Goal: Information Seeking & Learning: Learn about a topic

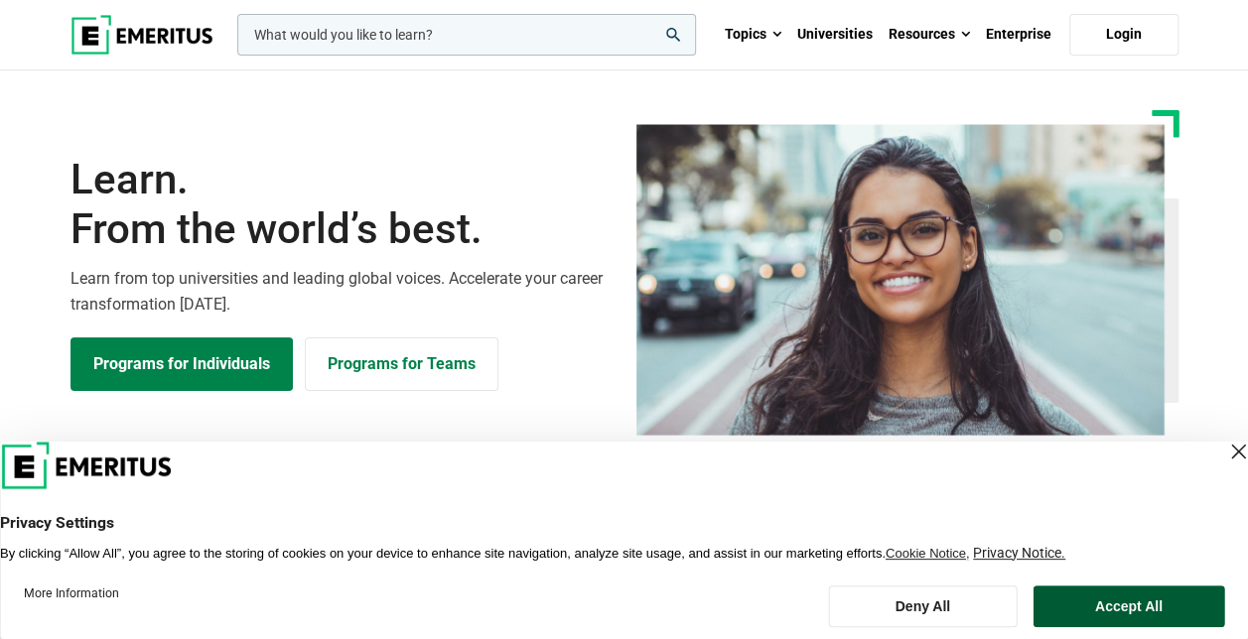
click at [1114, 606] on button "Accept All" at bounding box center [1129, 607] width 192 height 42
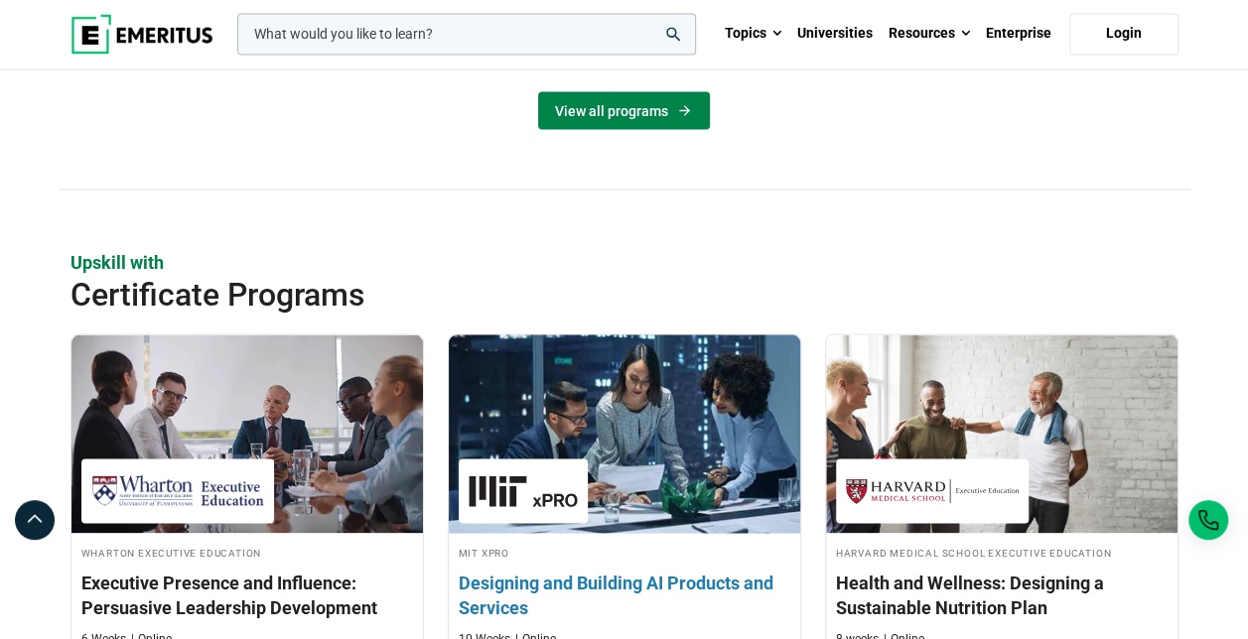
scroll to position [1787, 0]
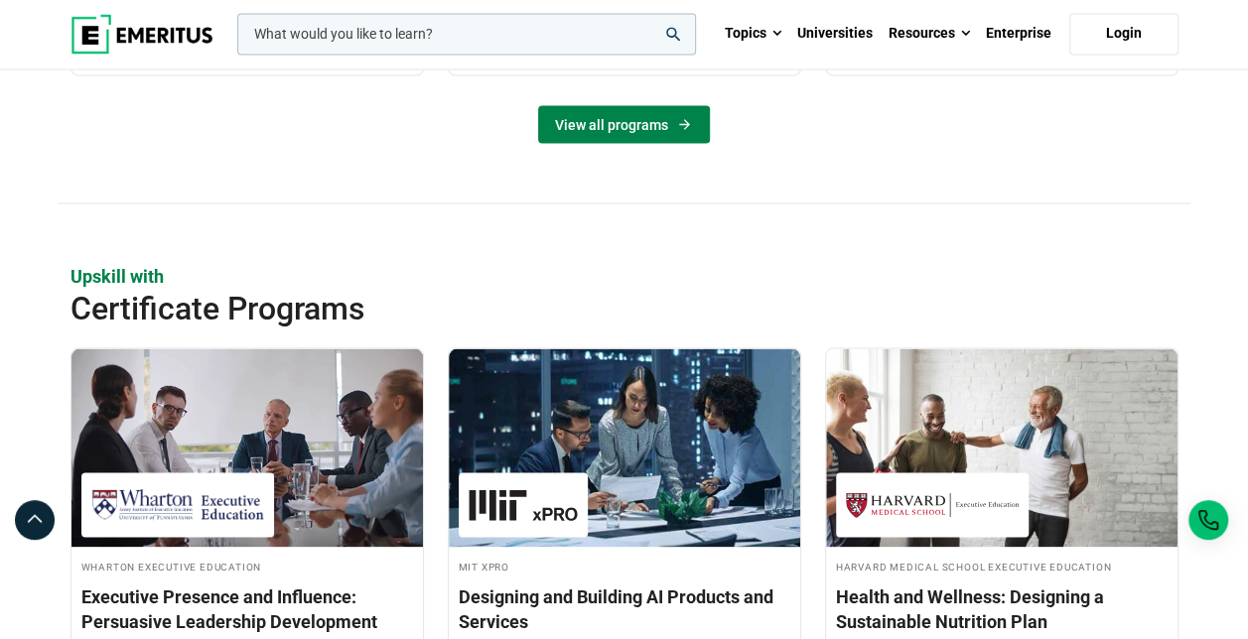
click at [662, 125] on link "View all programs" at bounding box center [624, 124] width 172 height 38
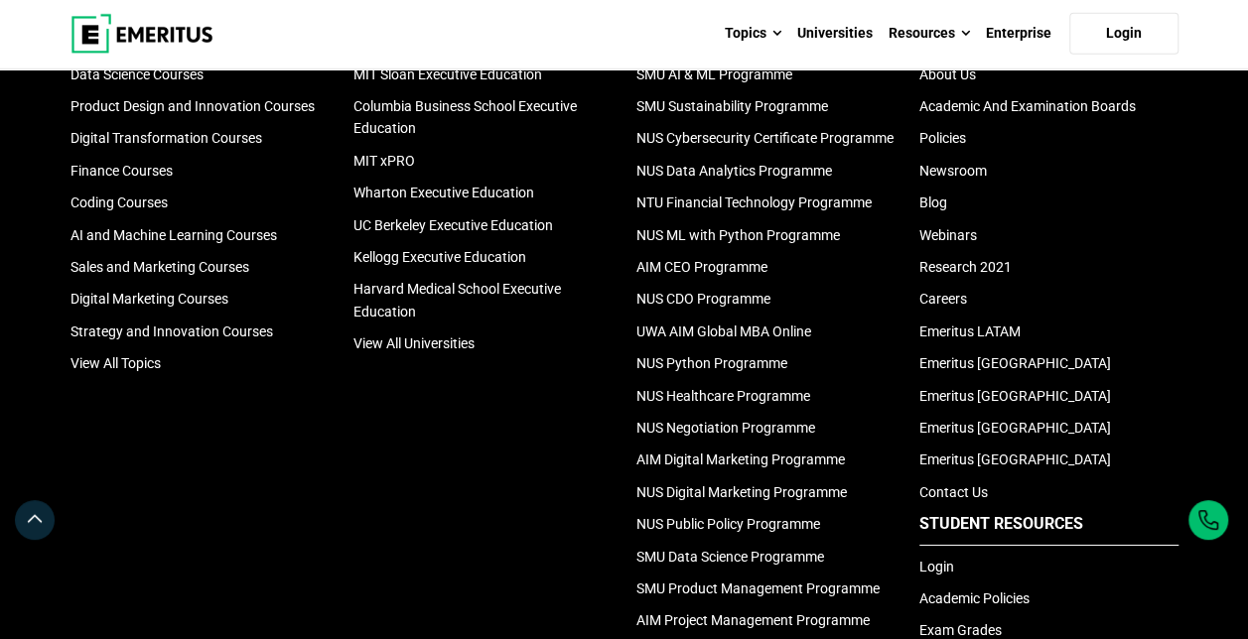
scroll to position [2779, 0]
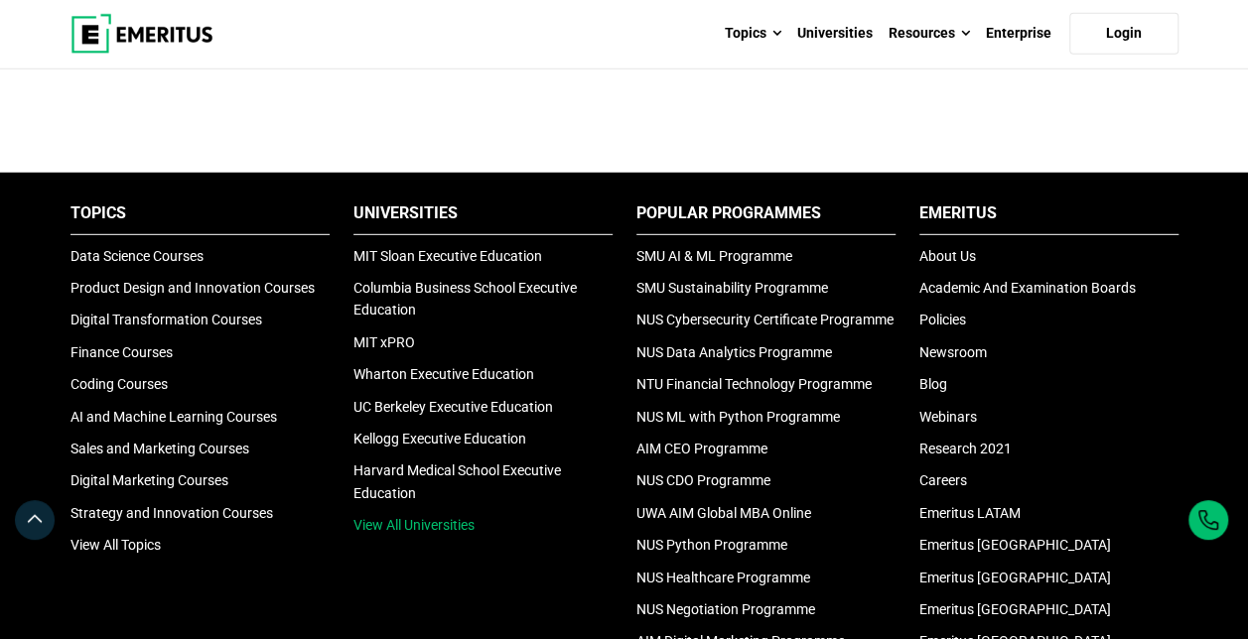
click at [455, 517] on link "View All Universities" at bounding box center [413, 525] width 121 height 16
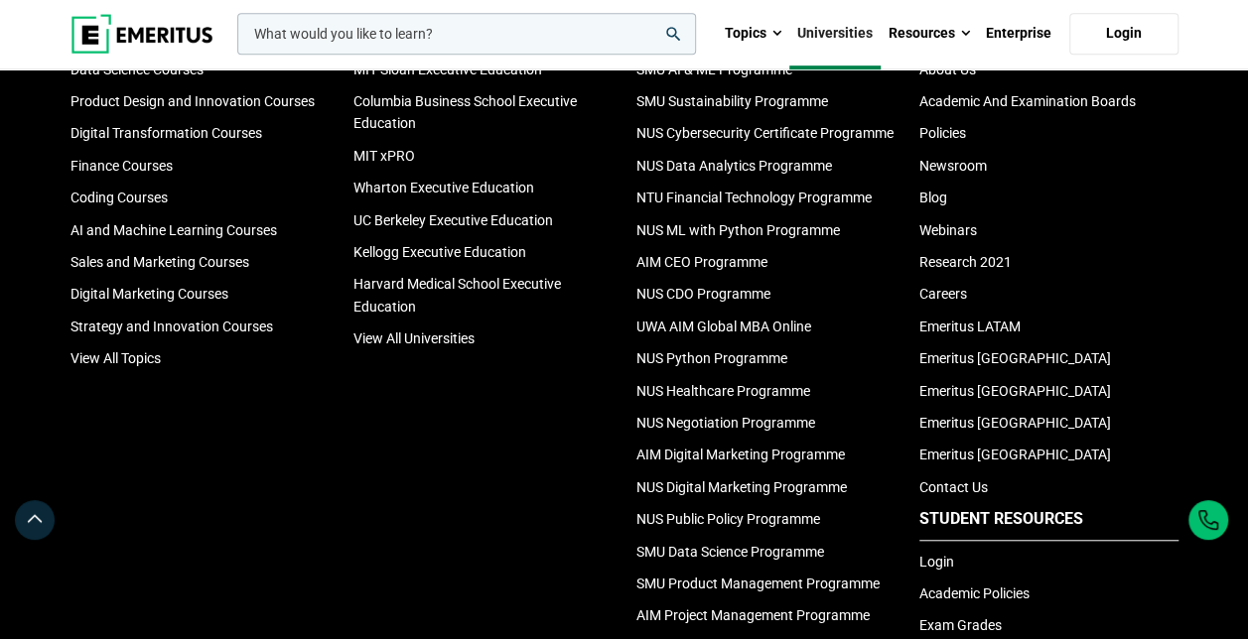
scroll to position [4268, 0]
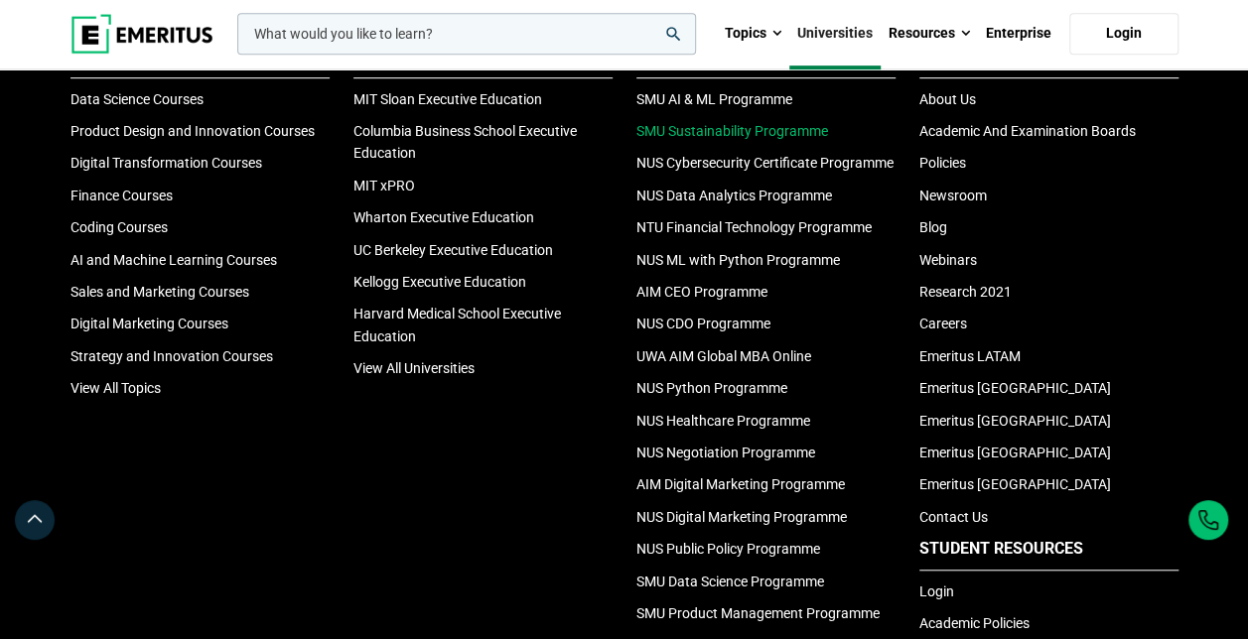
click at [787, 139] on link "SMU Sustainability Programme" at bounding box center [732, 131] width 192 height 16
click at [774, 235] on link "NTU Financial Technology Programme" at bounding box center [753, 227] width 235 height 16
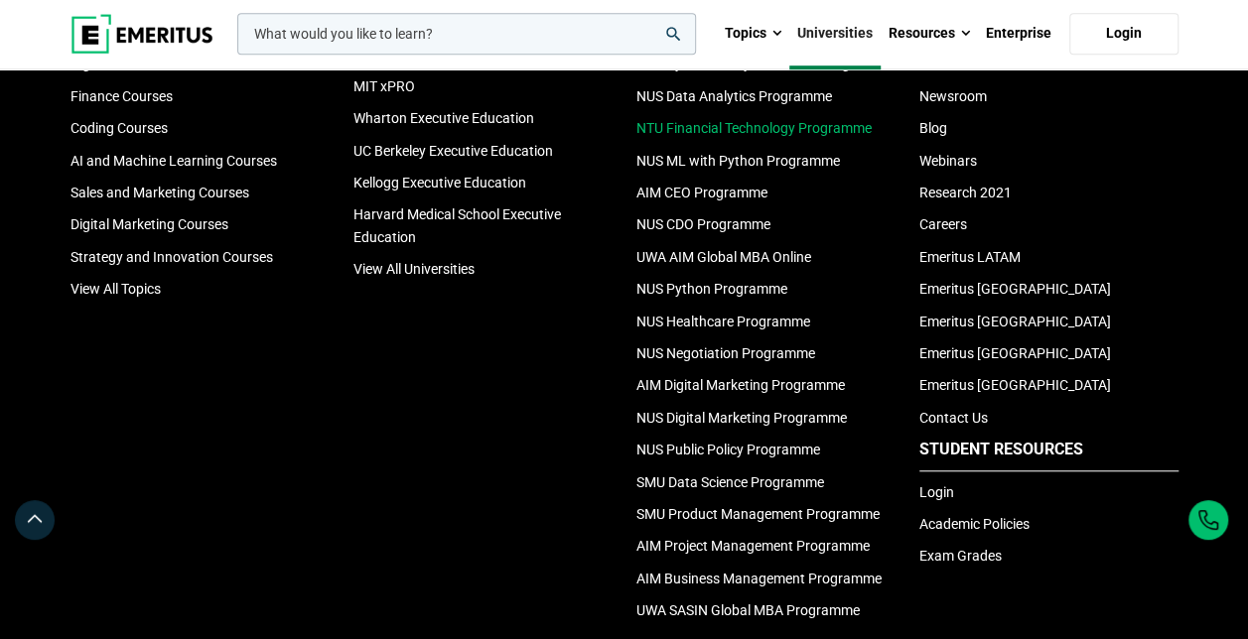
scroll to position [4466, 0]
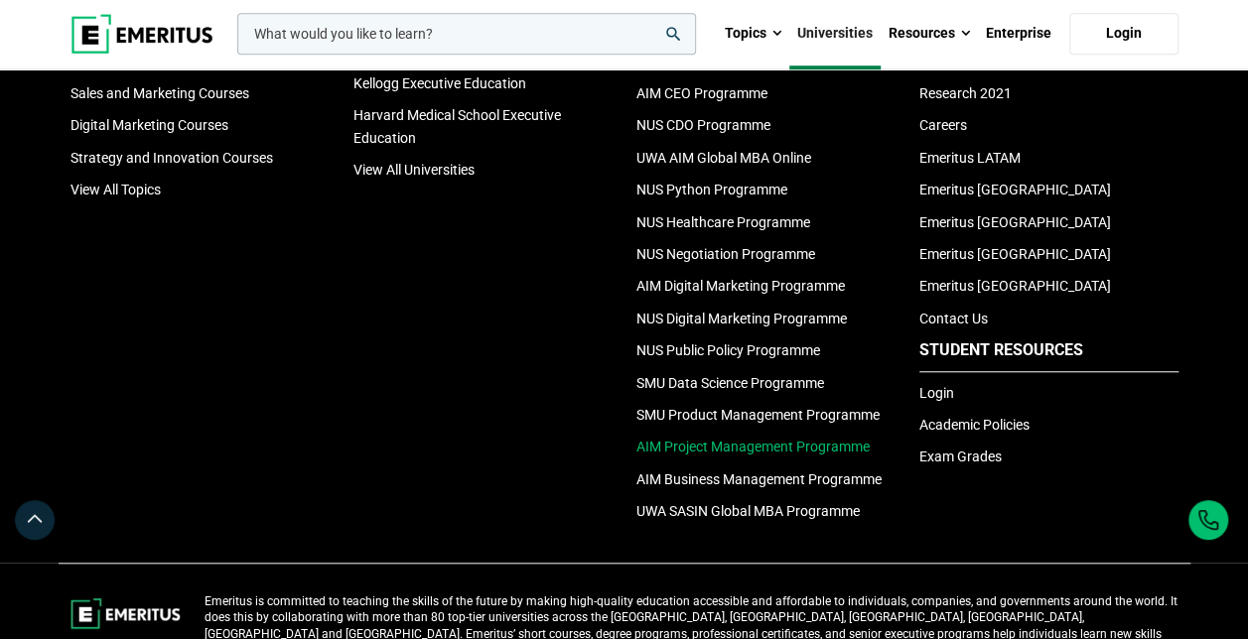
click at [732, 455] on link "AIM Project Management Programme" at bounding box center [752, 447] width 233 height 16
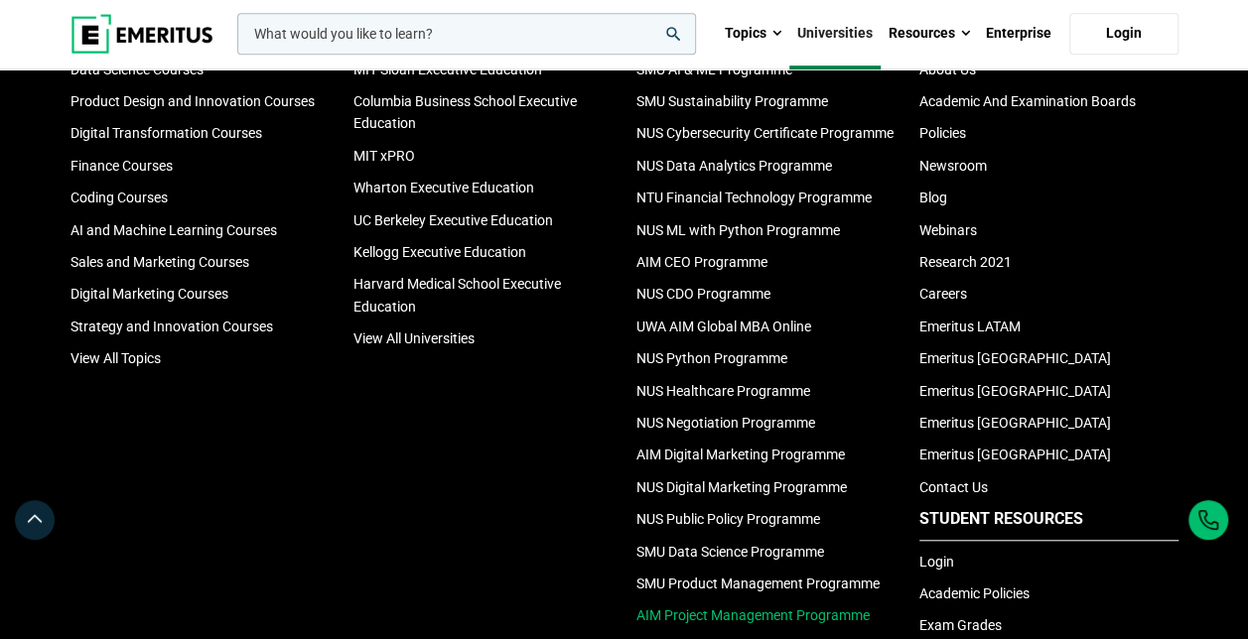
scroll to position [4268, 0]
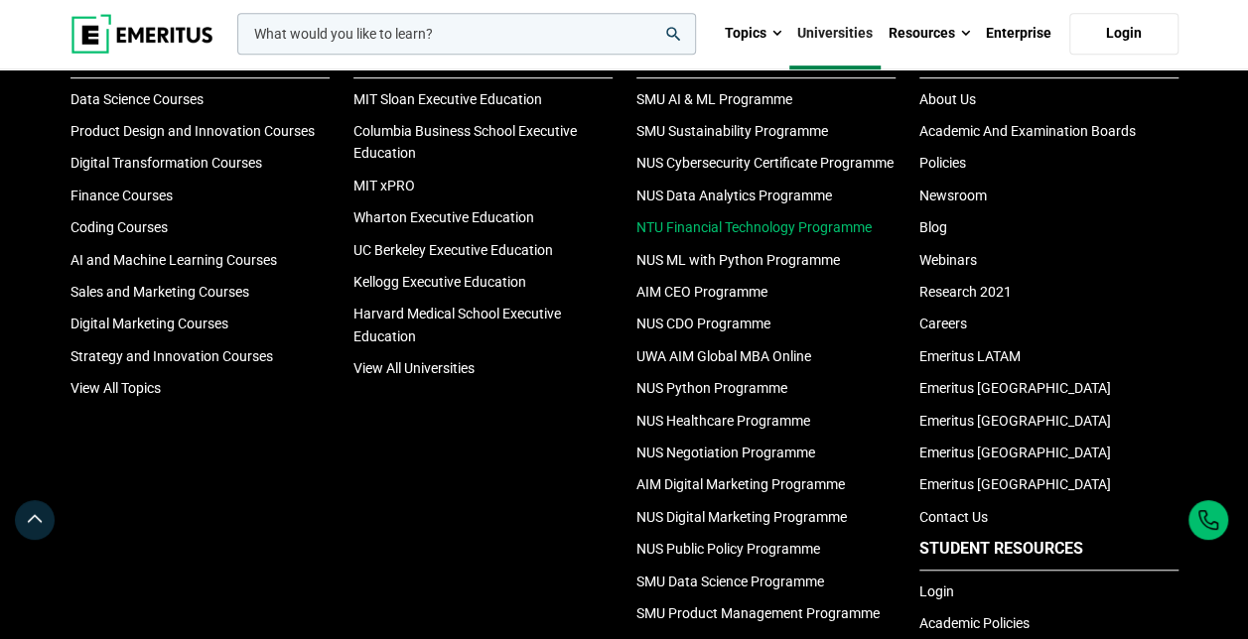
click at [691, 235] on link "NTU Financial Technology Programme" at bounding box center [753, 227] width 235 height 16
click at [93, 203] on link "Finance Courses" at bounding box center [121, 196] width 102 height 16
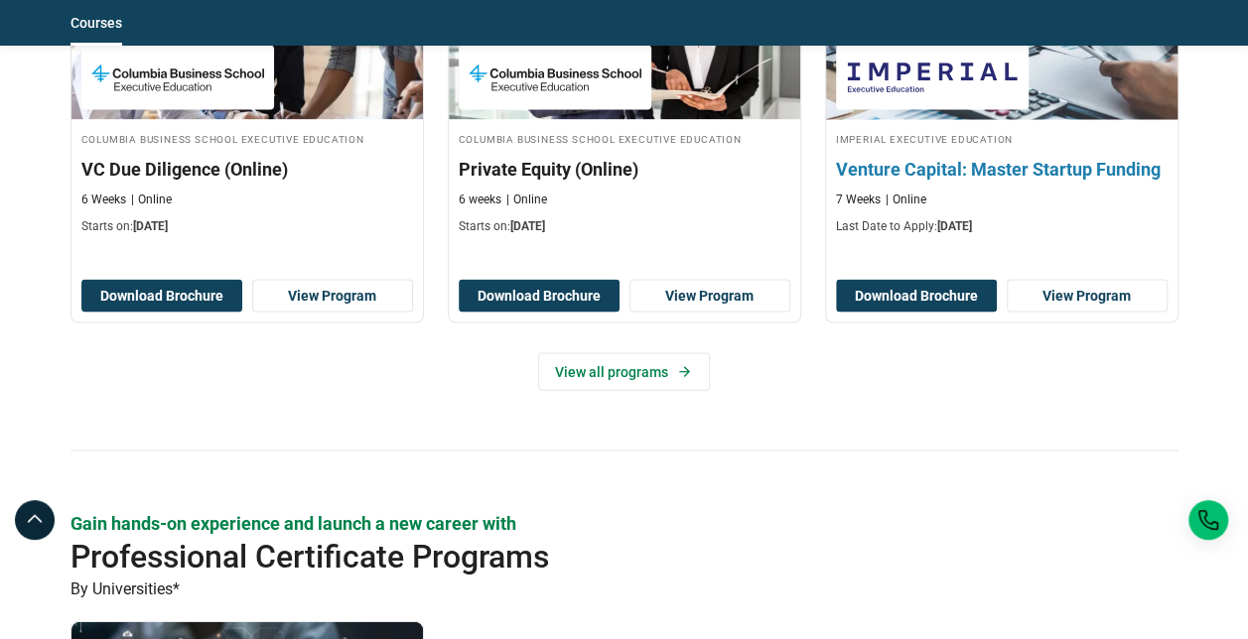
scroll to position [1985, 0]
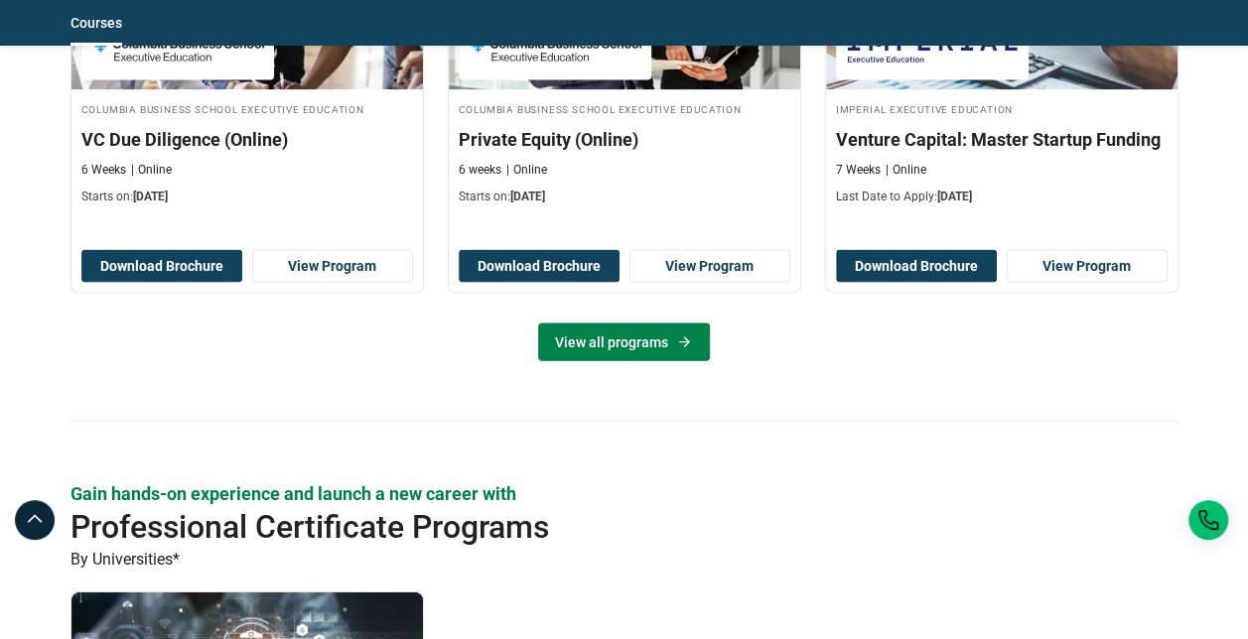
click at [633, 324] on link "View all programs" at bounding box center [624, 343] width 172 height 38
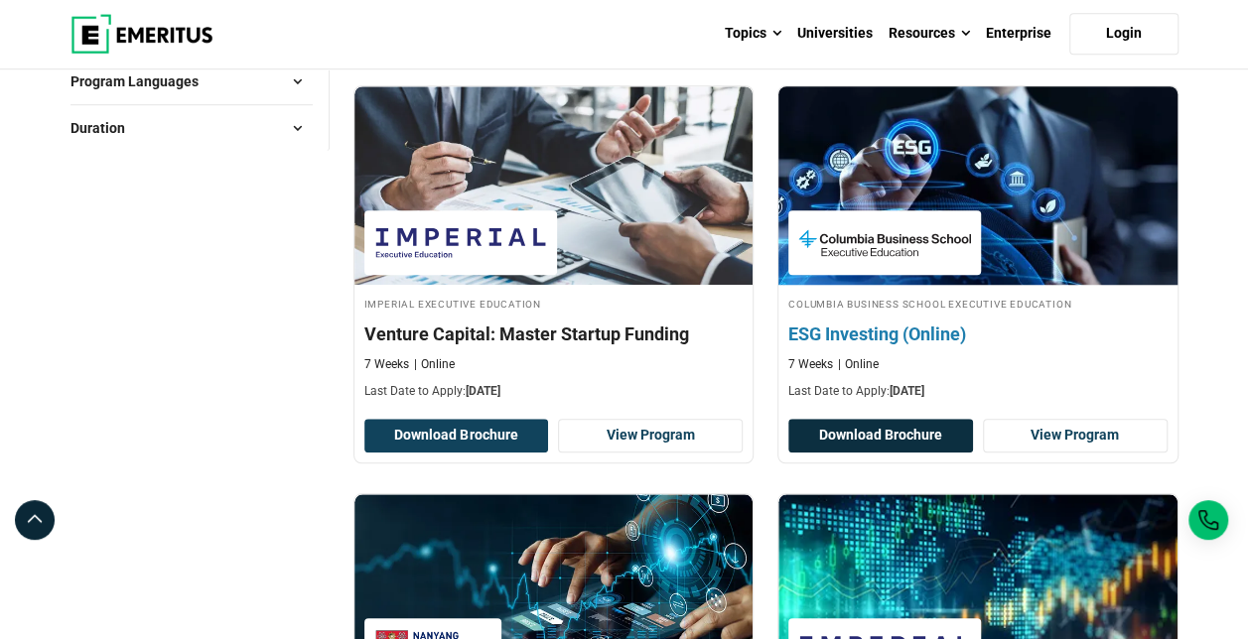
scroll to position [794, 0]
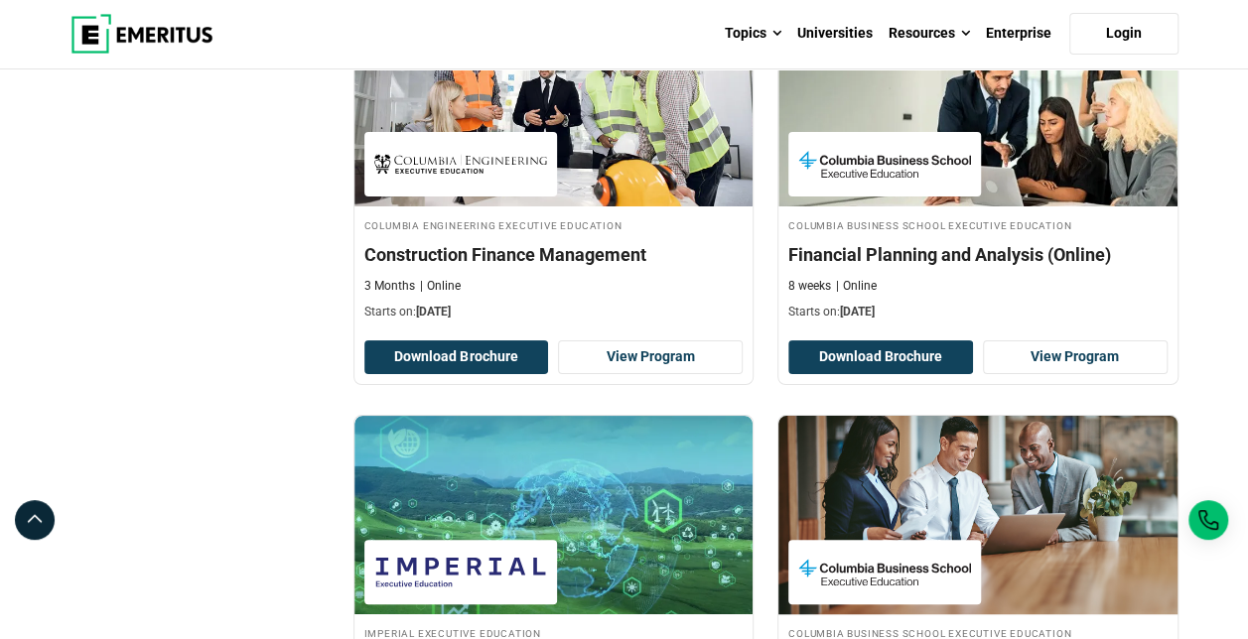
scroll to position [4169, 0]
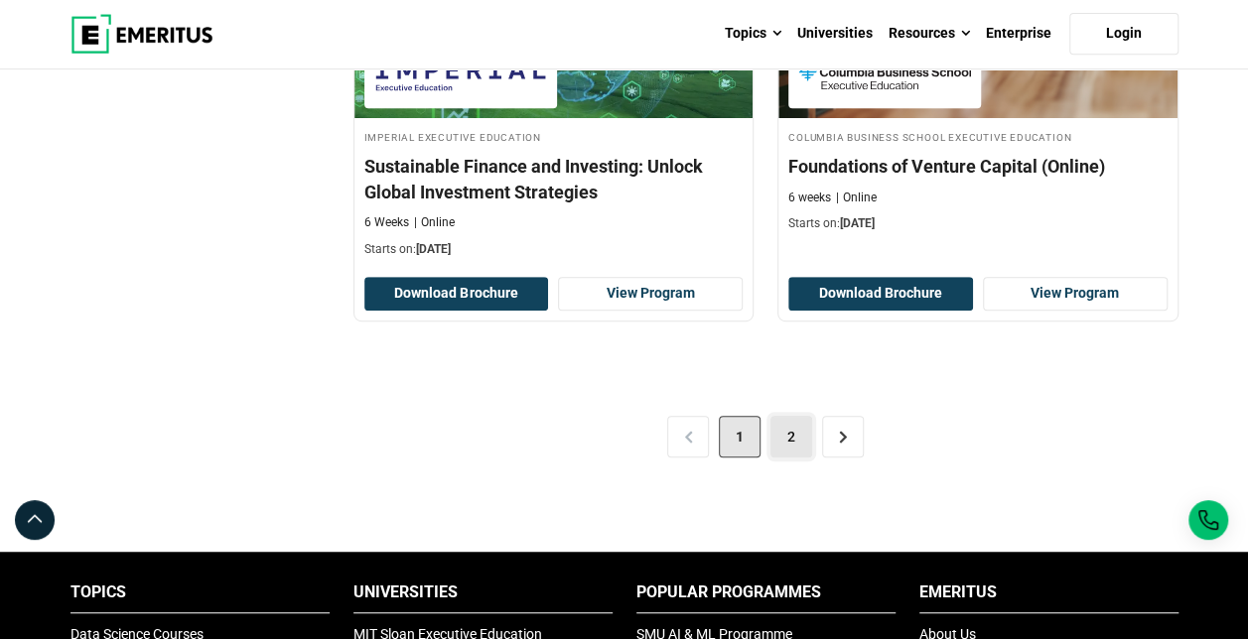
click at [793, 434] on link "2" at bounding box center [791, 437] width 42 height 42
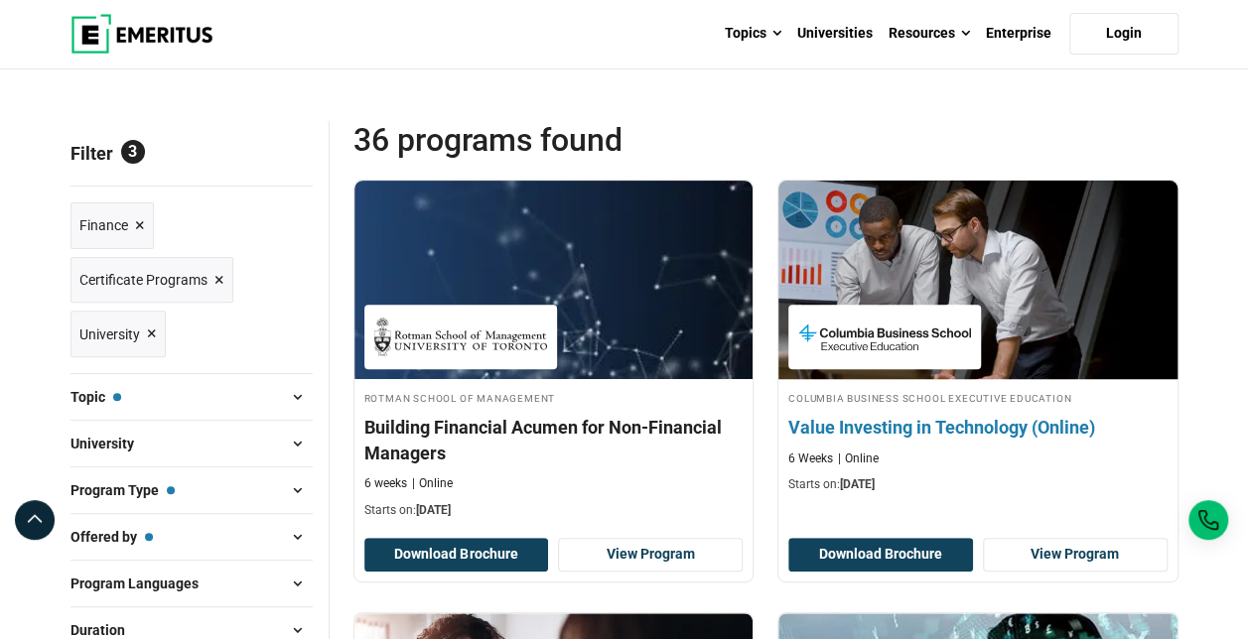
scroll to position [298, 0]
